Goal: Task Accomplishment & Management: Manage account settings

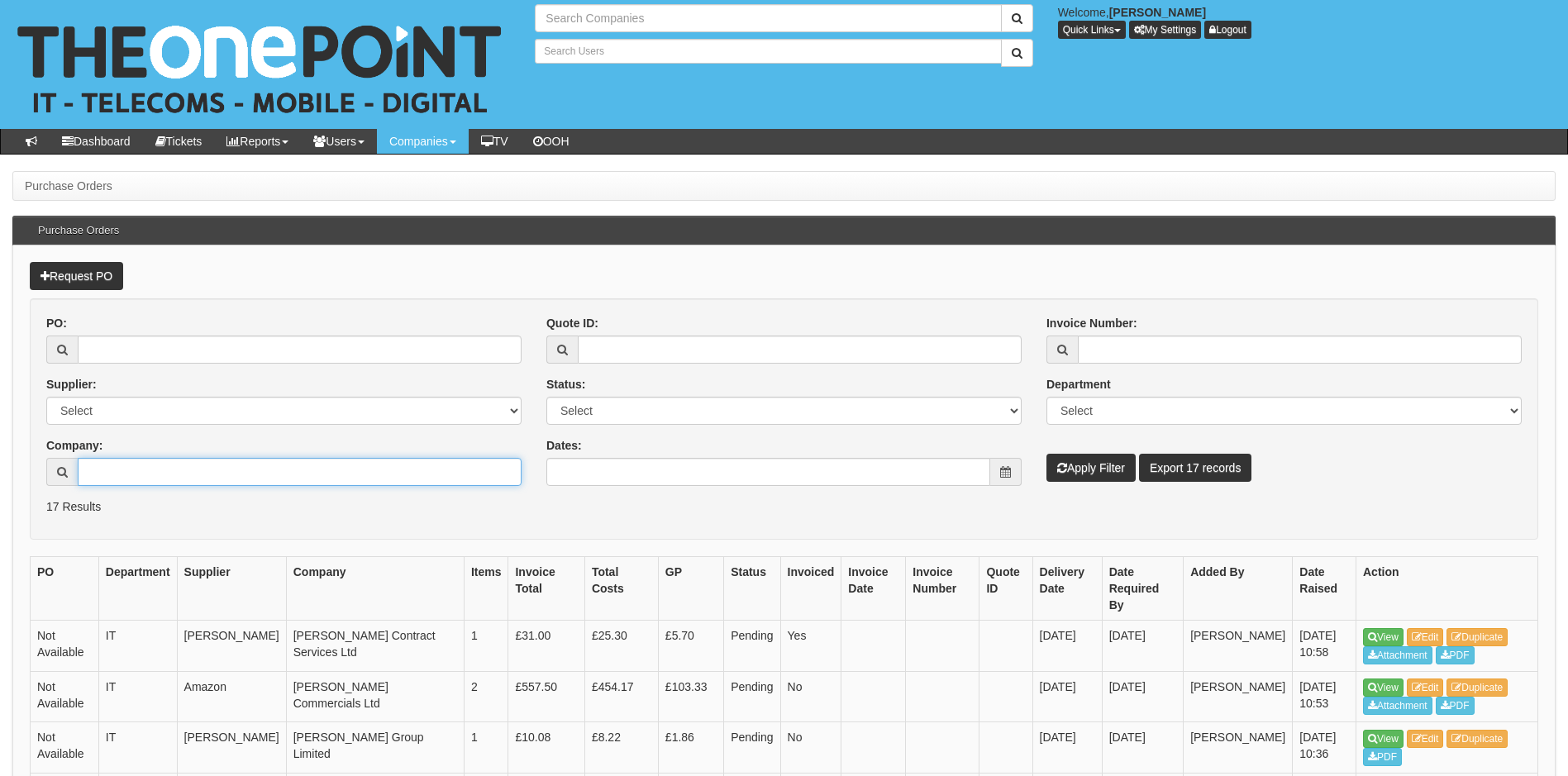
click at [191, 469] on input "Company:" at bounding box center [299, 472] width 444 height 28
type input "melivia"
type input "Search Companies"
type input "Search Users"
click at [146, 471] on input "melivia" at bounding box center [299, 472] width 444 height 28
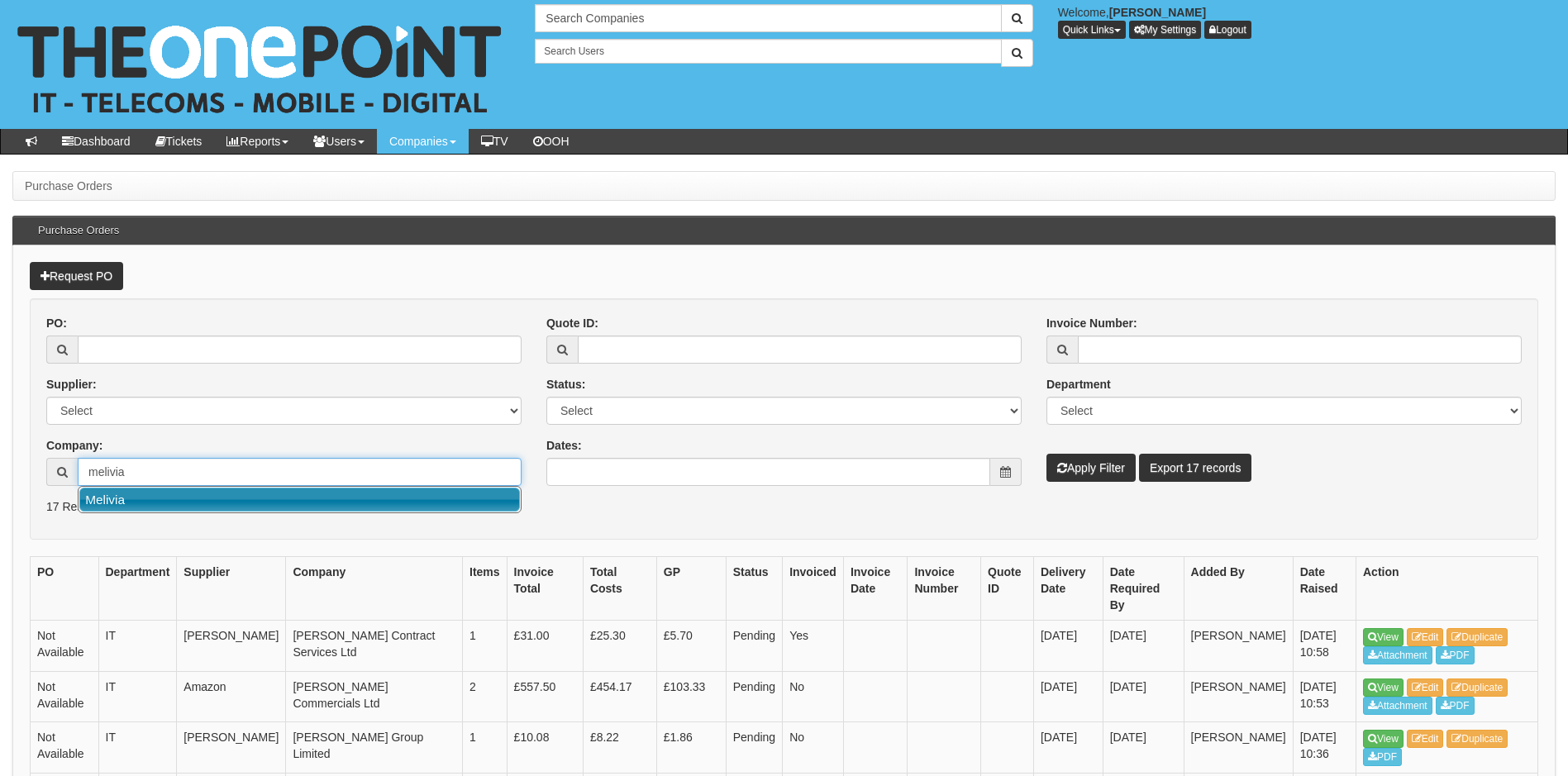
click at [111, 496] on link "Melivia" at bounding box center [300, 500] width 441 height 24
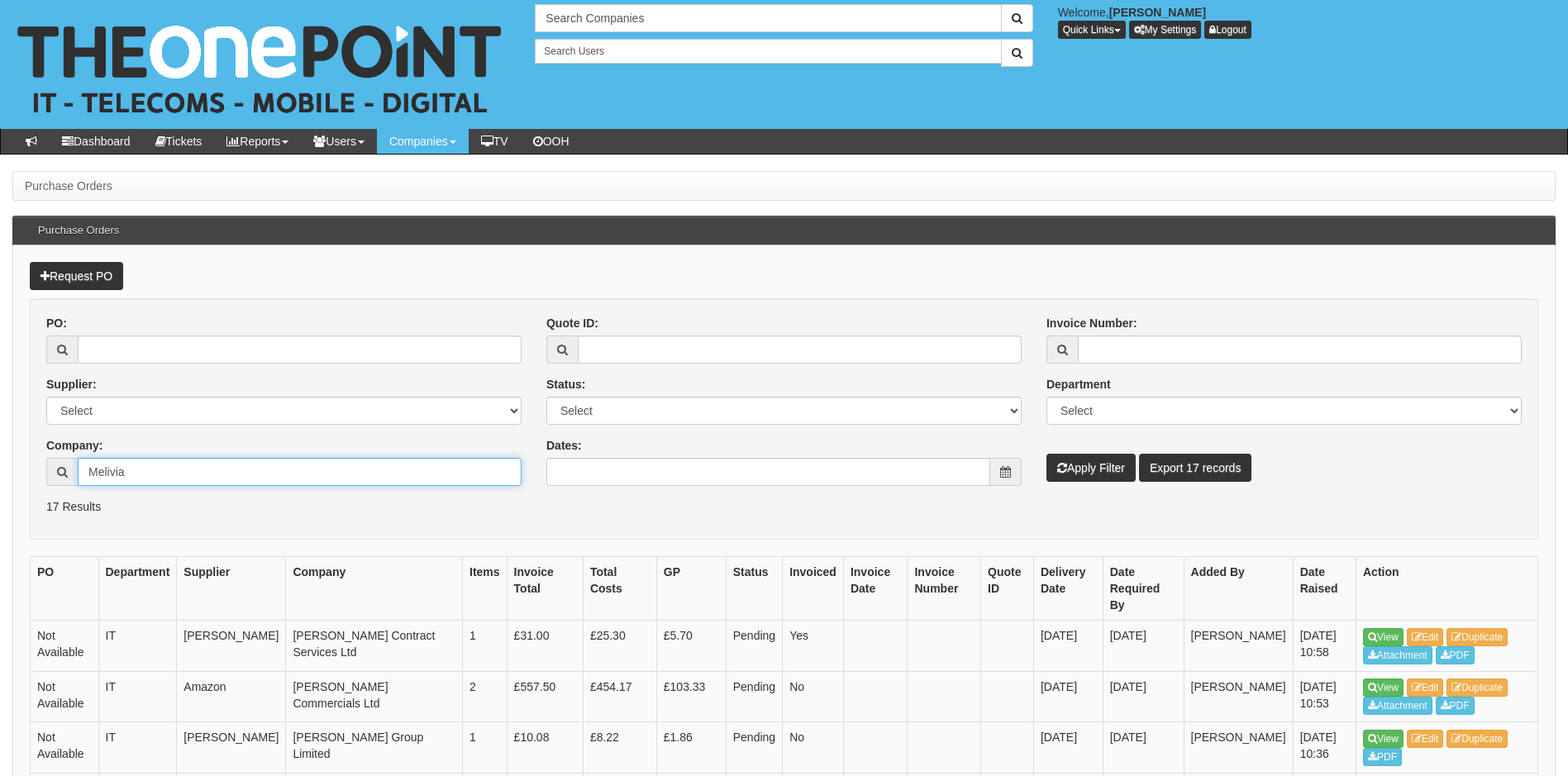
type input "Melivia"
click at [1095, 455] on button "Apply Filter" at bounding box center [1091, 467] width 89 height 28
